Goal: Task Accomplishment & Management: Use online tool/utility

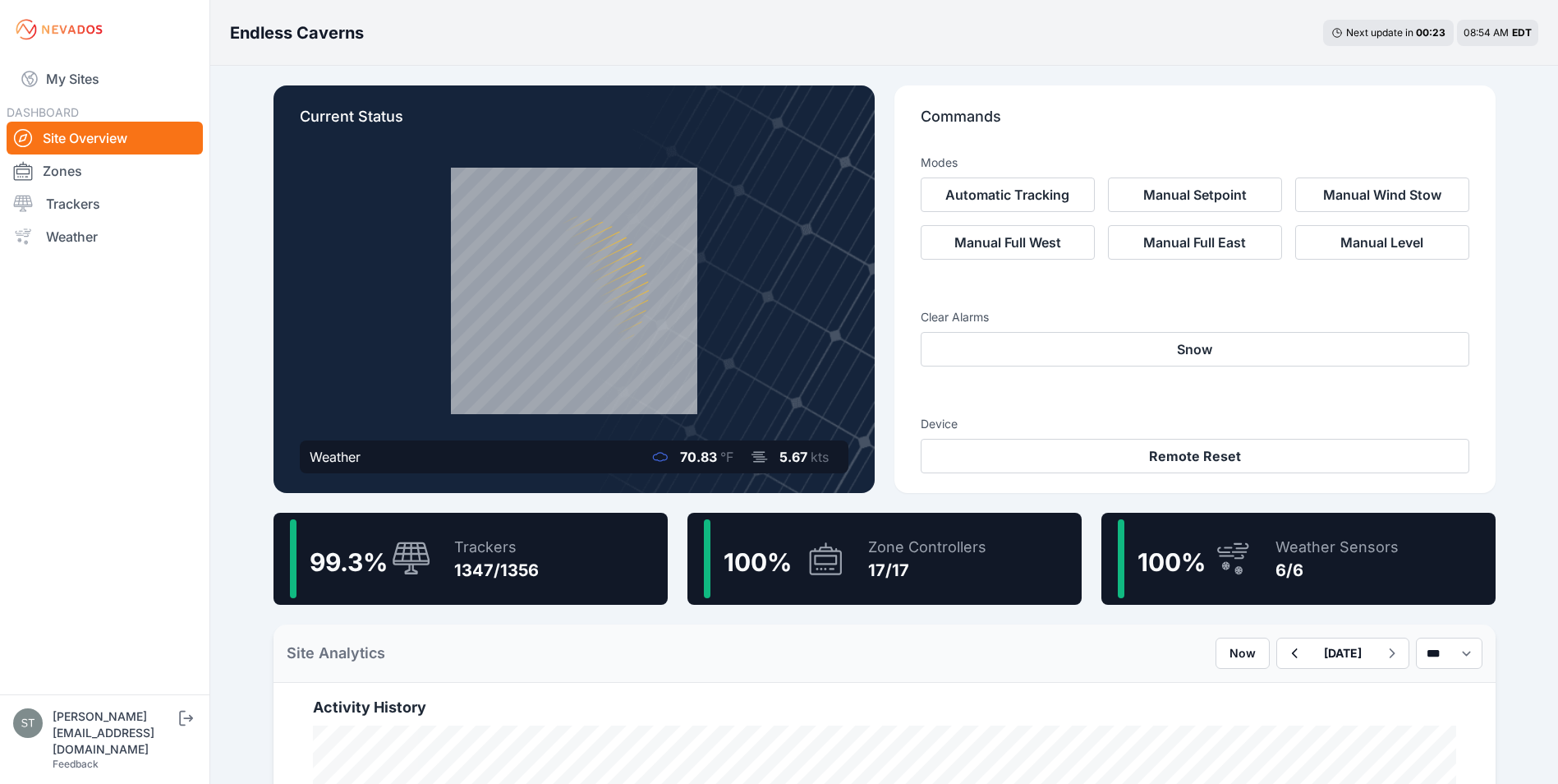
click at [480, 540] on div "Trackers" at bounding box center [497, 546] width 85 height 23
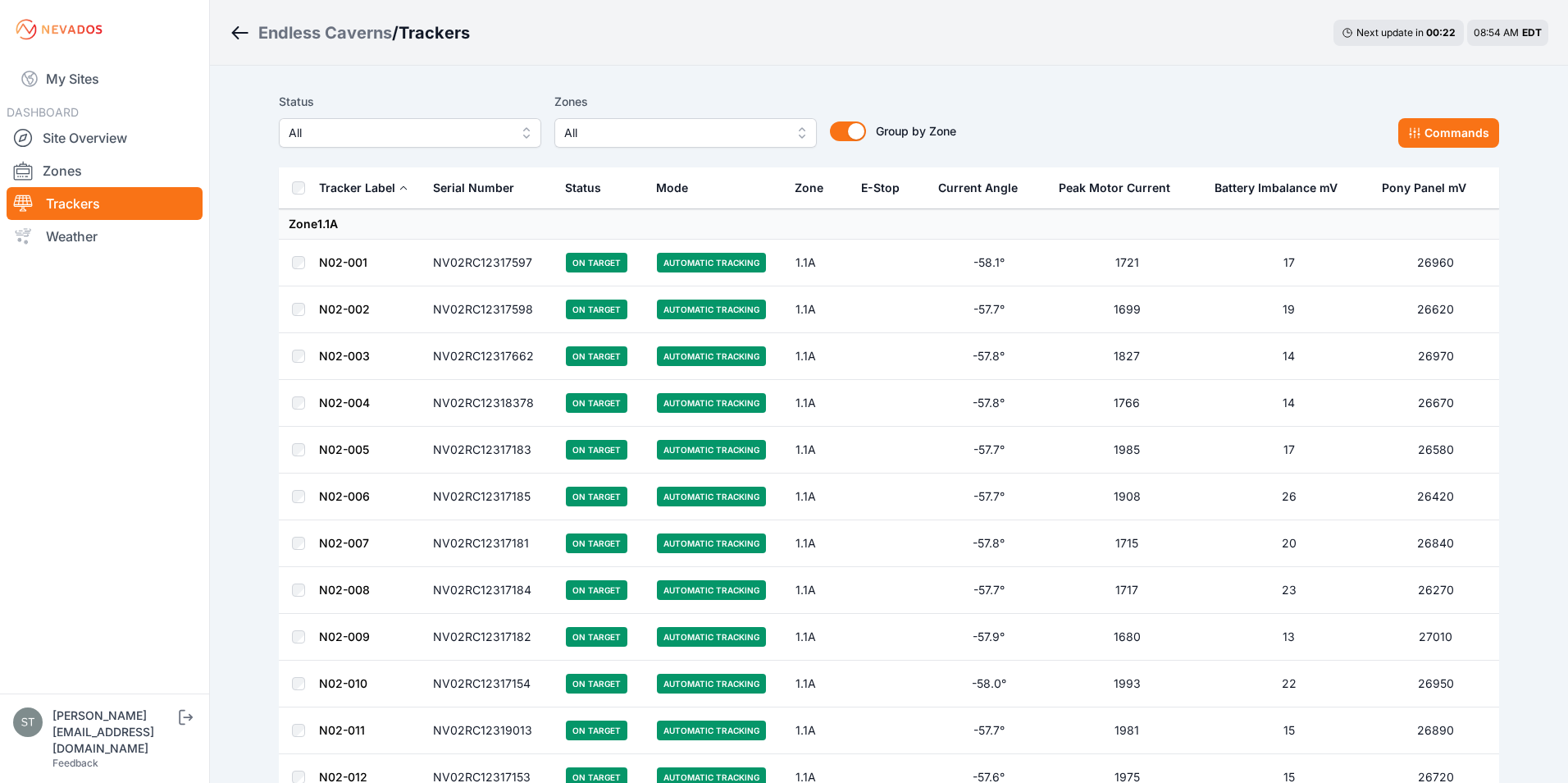
click at [358, 123] on span "All" at bounding box center [398, 133] width 220 height 20
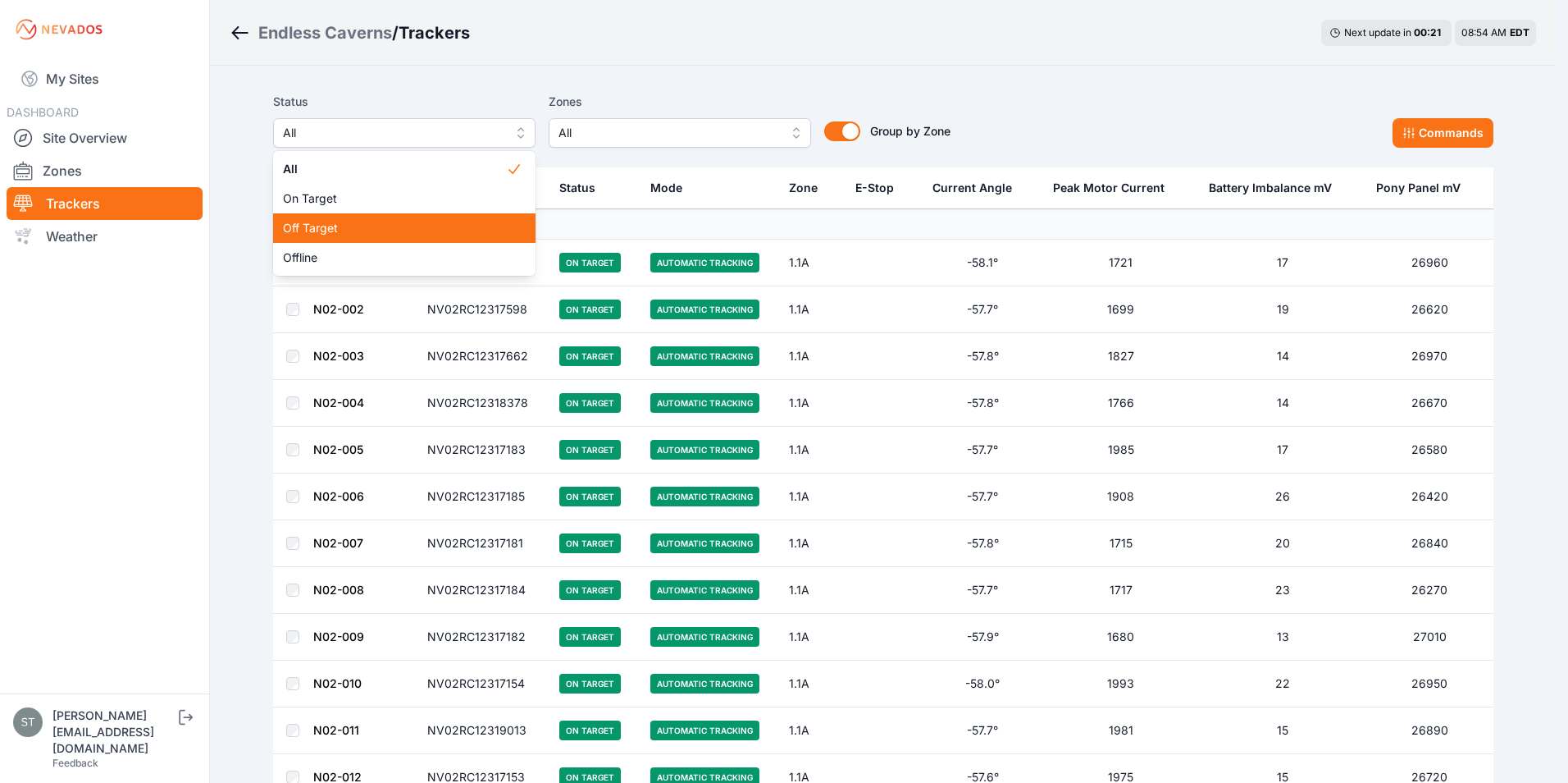
drag, startPoint x: 326, startPoint y: 224, endPoint x: 931, endPoint y: 123, distance: 613.4
click at [326, 225] on span "Off Target" at bounding box center [394, 228] width 223 height 16
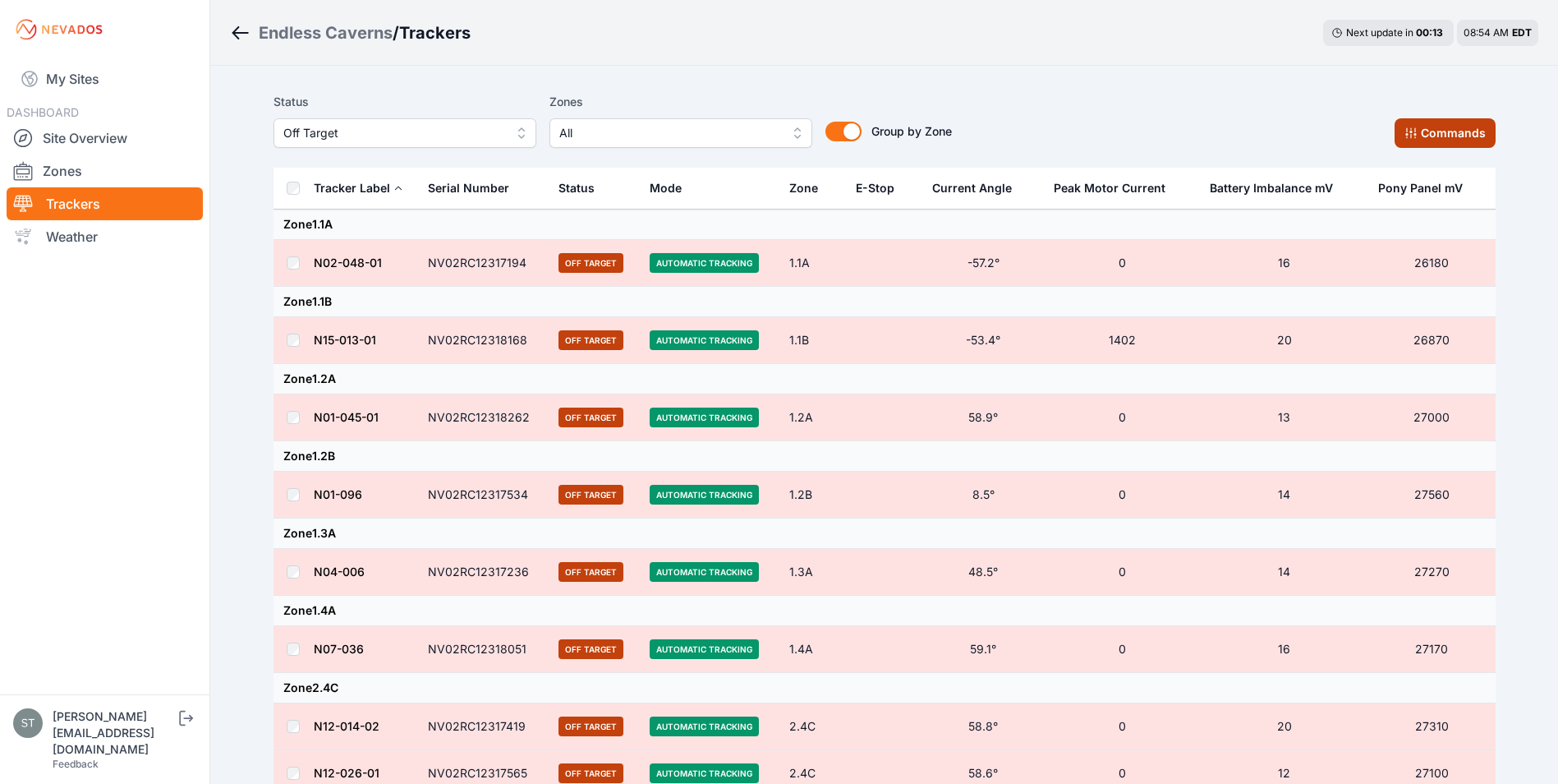
click at [1463, 143] on button "Commands" at bounding box center [1446, 133] width 101 height 29
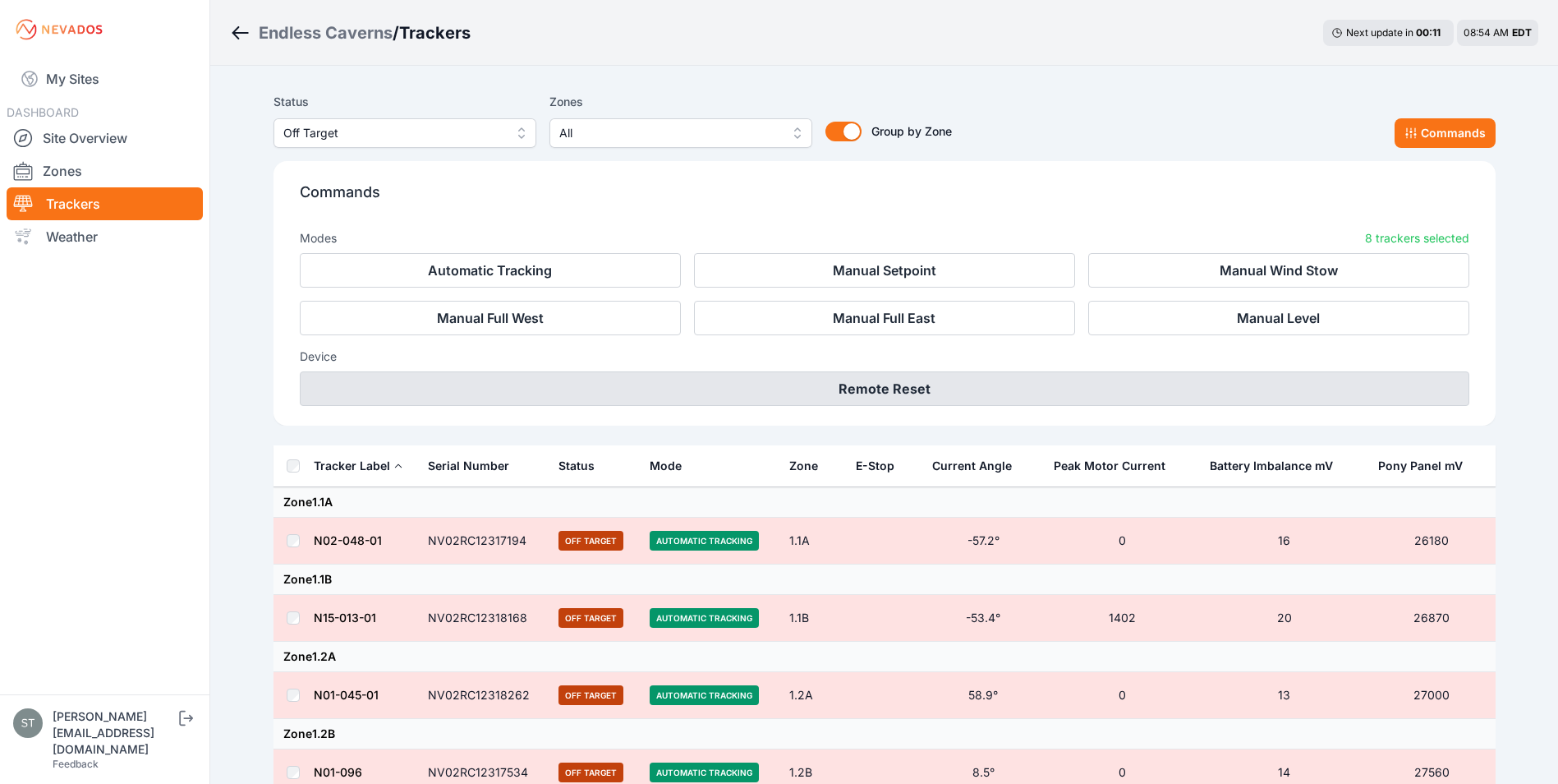
click at [913, 378] on button "Remote Reset" at bounding box center [885, 389] width 1170 height 34
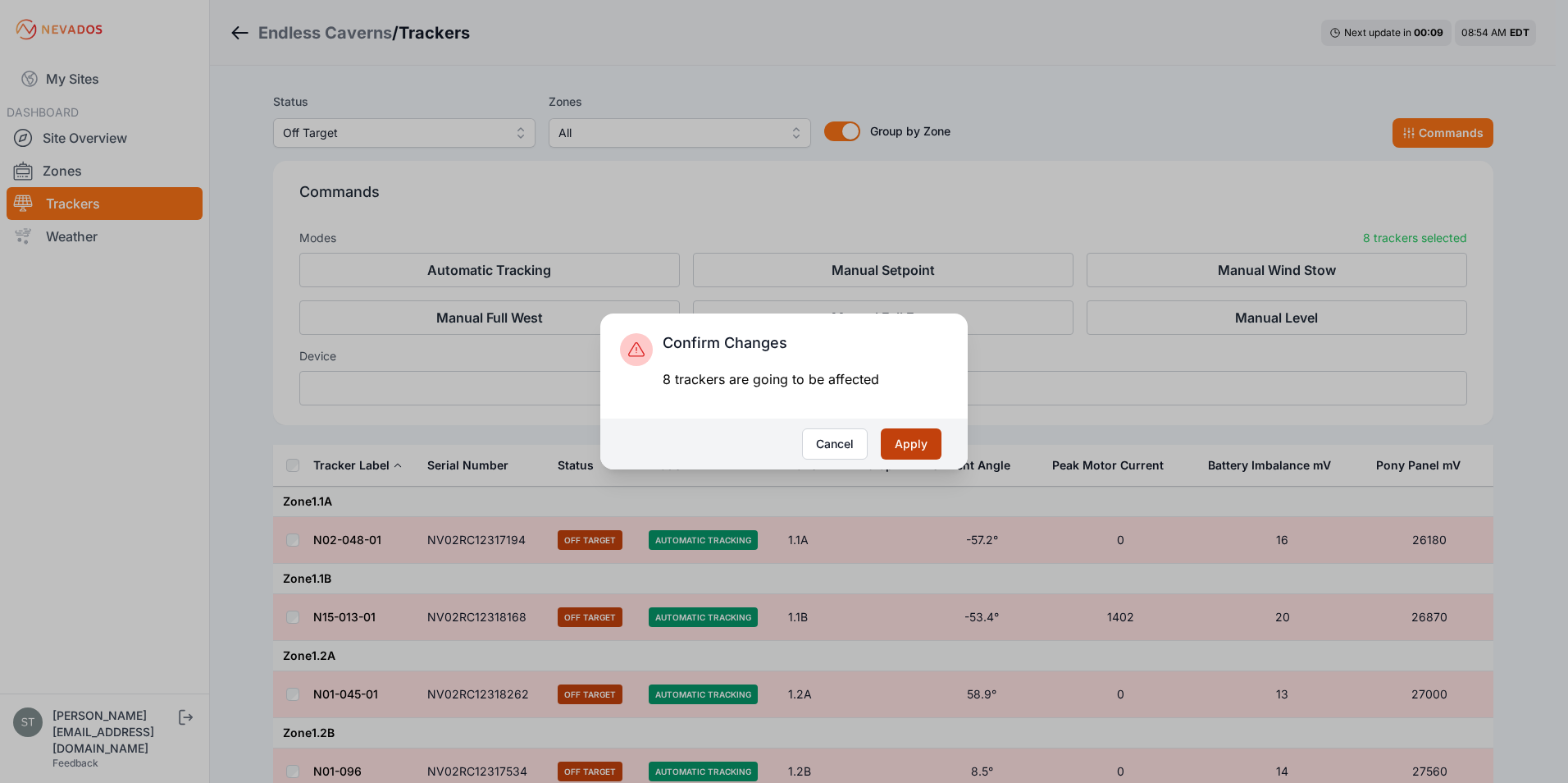
click at [919, 445] on button "Apply" at bounding box center [910, 444] width 61 height 31
